Goal: Check status: Check status

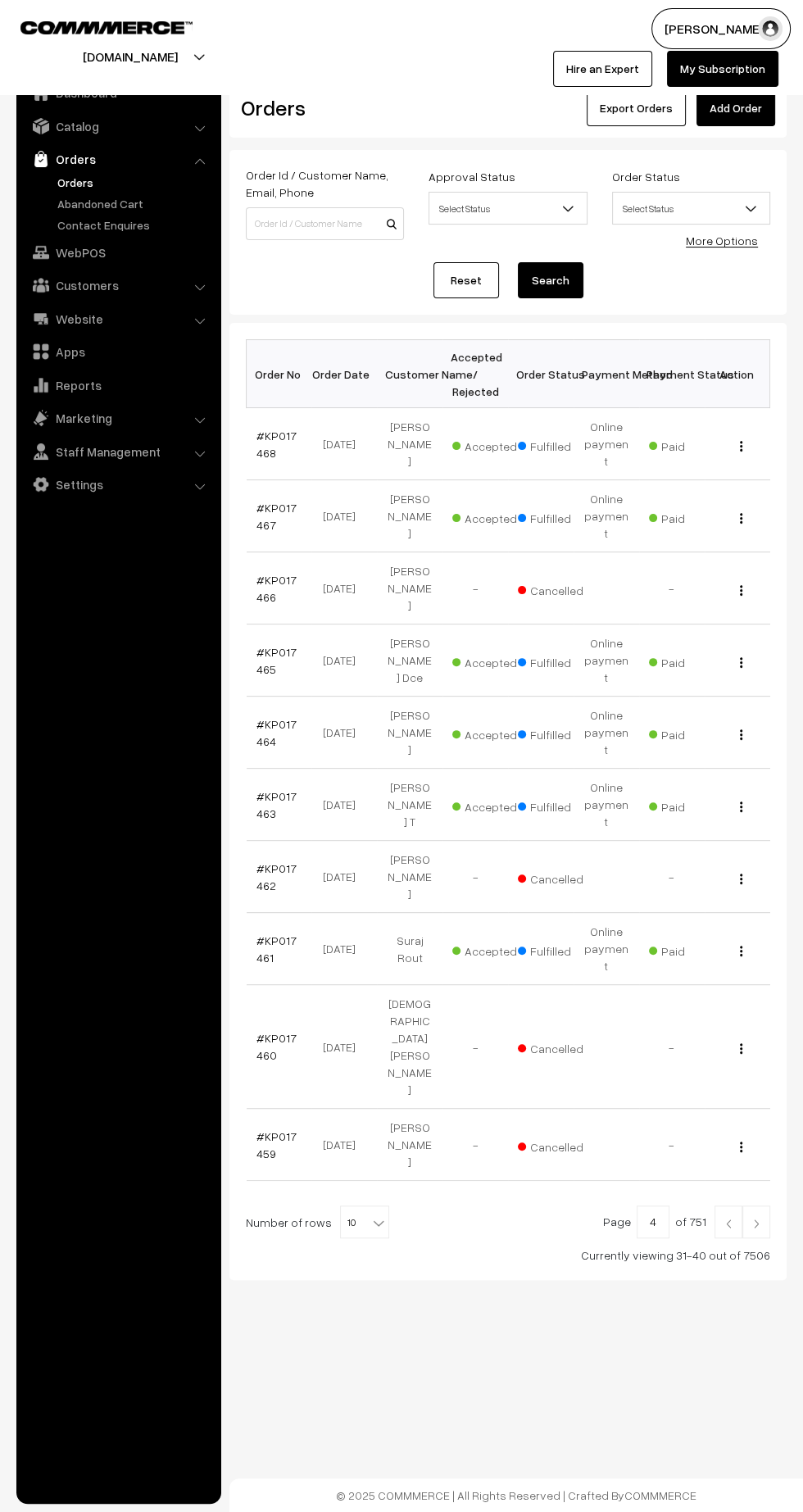
click at [756, 1218] on img at bounding box center [757, 1223] width 15 height 10
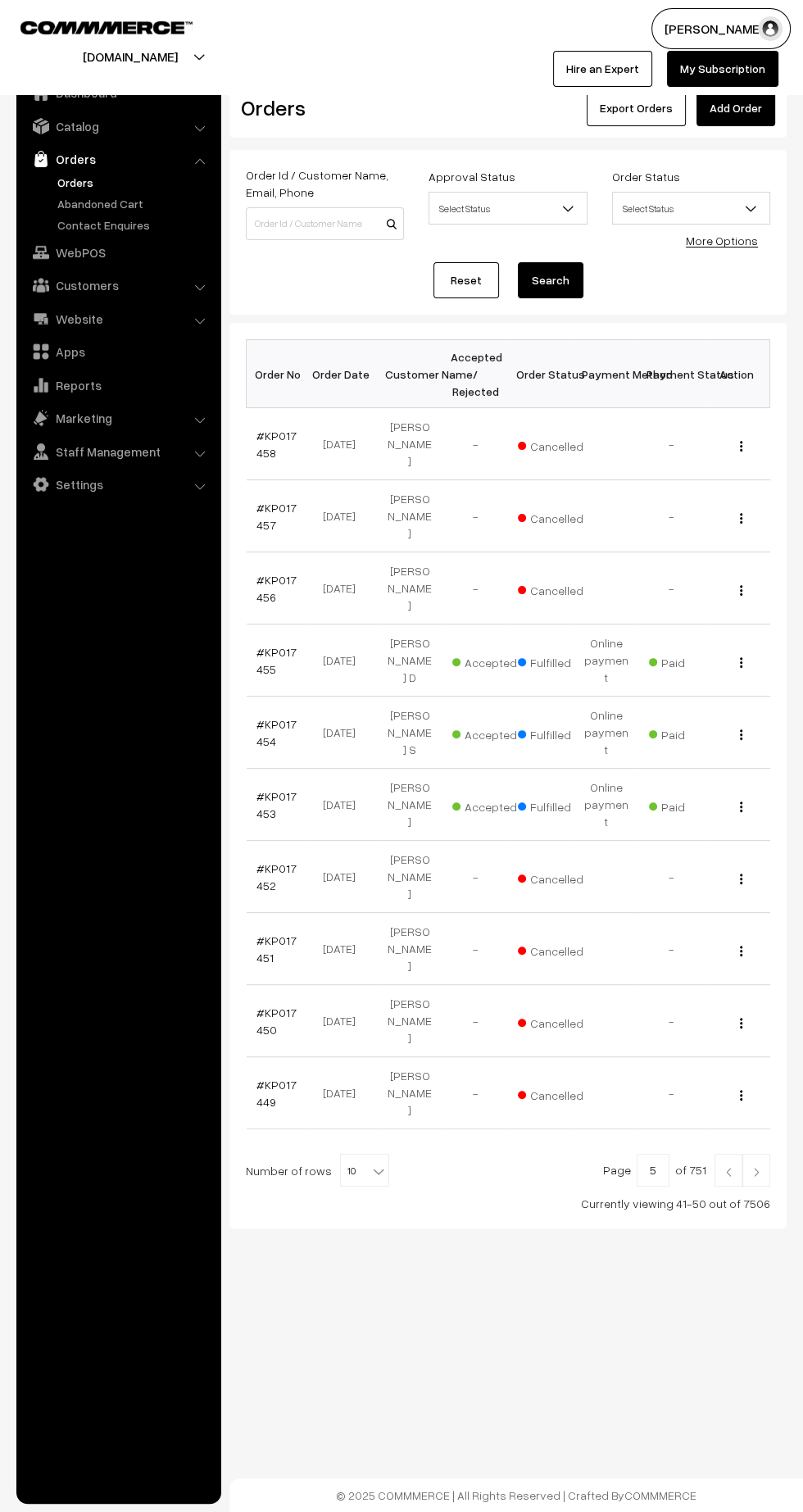
click at [756, 1167] on img at bounding box center [757, 1172] width 15 height 10
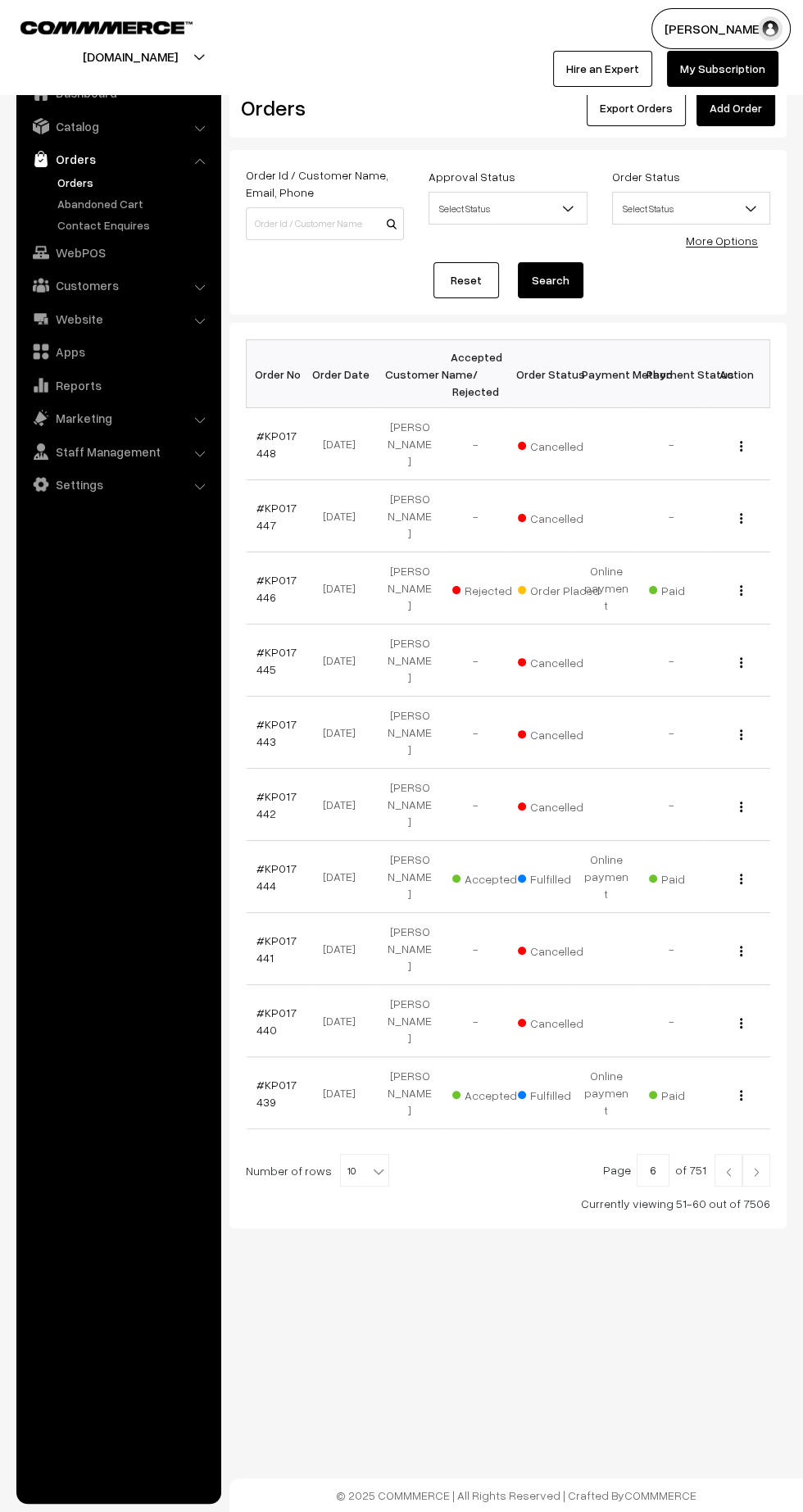
click at [275, 789] on link "#KP017442" at bounding box center [276, 805] width 40 height 32
click at [725, 1154] on link at bounding box center [728, 1169] width 28 height 32
